Goal: Navigation & Orientation: Find specific page/section

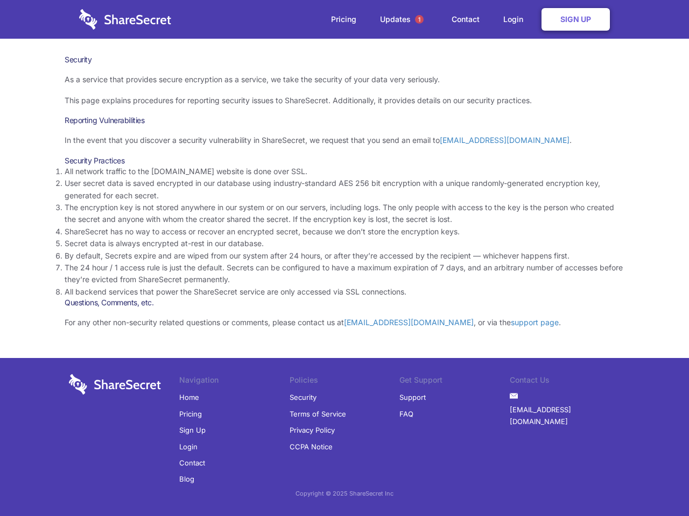
click at [344, 258] on li "By default, Secrets expire and are wiped from our system after 24 hours, or aft…" at bounding box center [344, 256] width 559 height 12
click at [419, 19] on span "1" at bounding box center [419, 19] width 9 height 9
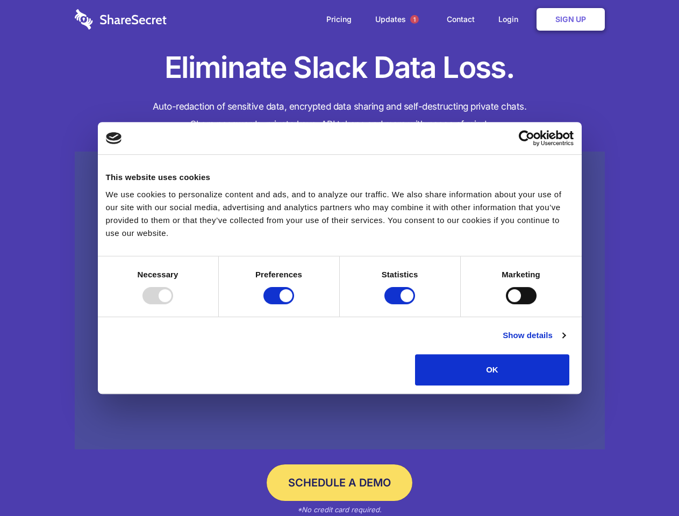
click at [173, 304] on div at bounding box center [158, 295] width 31 height 17
click at [294, 304] on input "Preferences" at bounding box center [279, 295] width 31 height 17
checkbox input "false"
click at [401, 304] on input "Statistics" at bounding box center [400, 295] width 31 height 17
checkbox input "false"
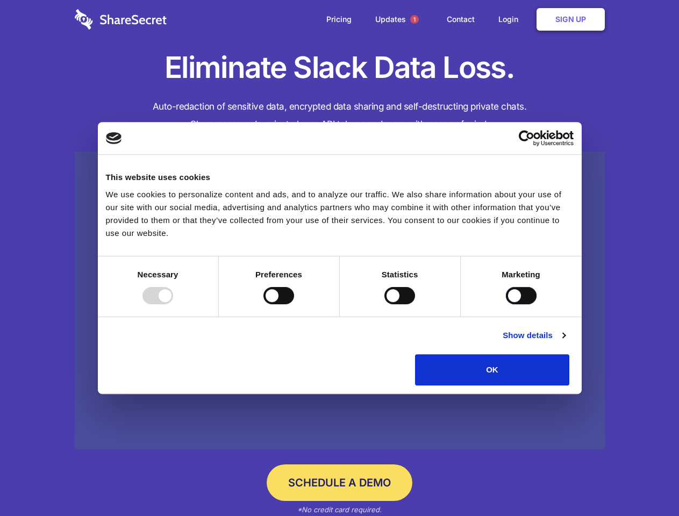
click at [506, 304] on input "Marketing" at bounding box center [521, 295] width 31 height 17
checkbox input "true"
click at [565, 342] on link "Show details" at bounding box center [534, 335] width 62 height 13
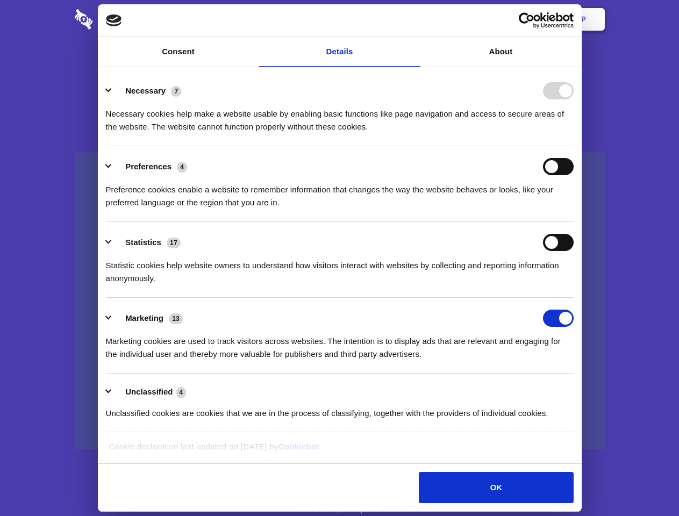
click at [574, 146] on li "Necessary 7 Necessary cookies help make a website usable by enabling basic func…" at bounding box center [340, 108] width 468 height 76
click at [414, 19] on span "1" at bounding box center [414, 19] width 9 height 9
